Goal: Navigation & Orientation: Find specific page/section

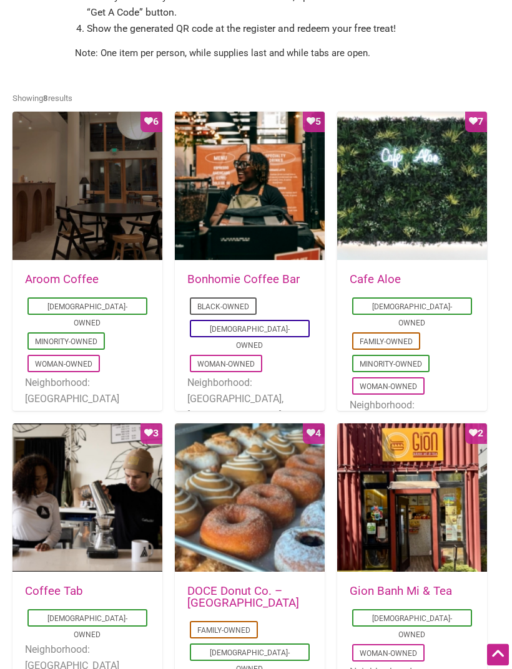
scroll to position [558, 0]
click at [71, 215] on div "Favorite Count 6" at bounding box center [87, 187] width 150 height 150
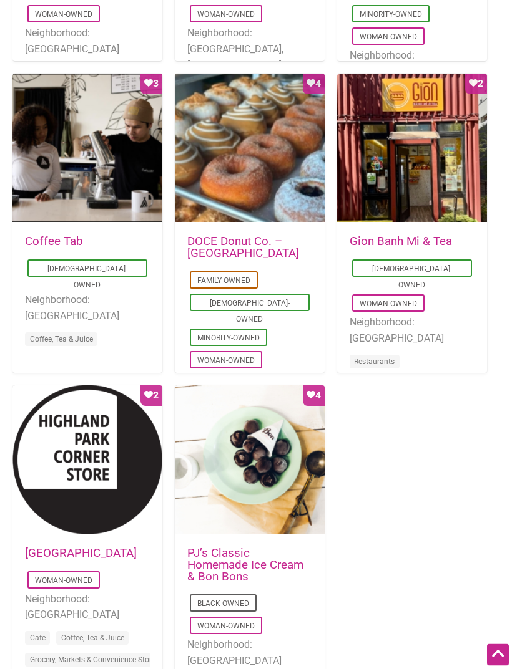
scroll to position [908, 0]
click at [279, 455] on div "Favorite Count 4" at bounding box center [250, 461] width 150 height 150
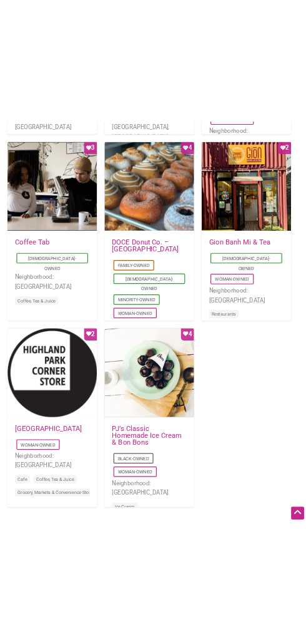
scroll to position [1927, 0]
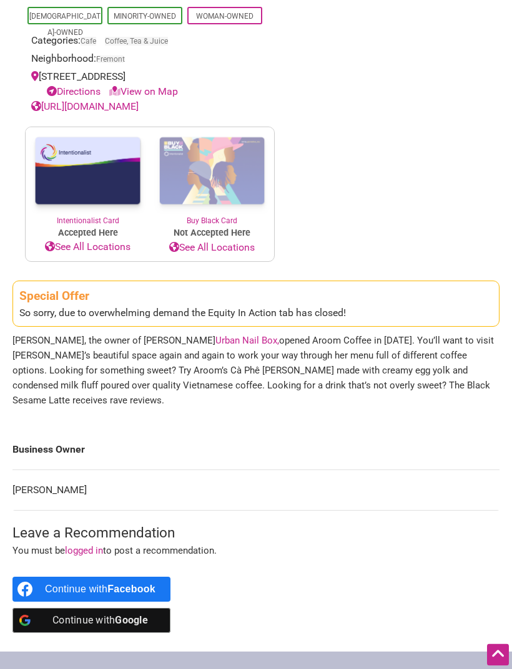
scroll to position [500, 0]
